Goal: Navigation & Orientation: Find specific page/section

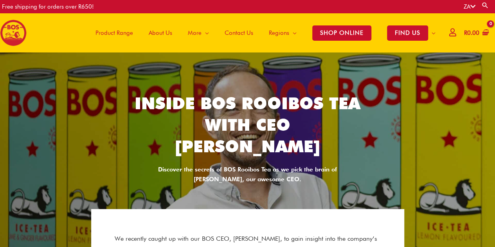
click at [115, 32] on span "Product Range" at bounding box center [114, 32] width 38 height 23
